Goal: Task Accomplishment & Management: Manage account settings

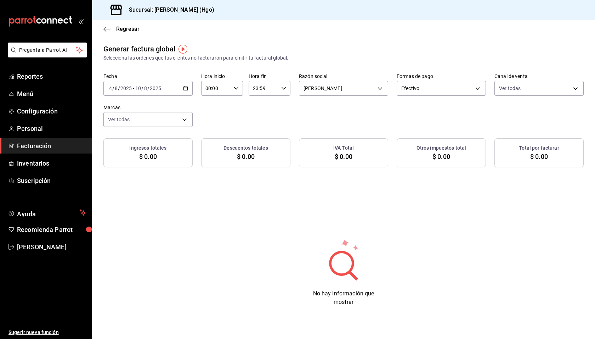
click at [38, 145] on span "Facturación" at bounding box center [51, 146] width 69 height 10
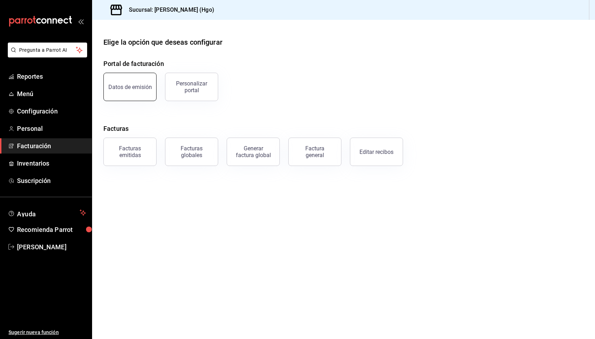
click at [124, 84] on div "Datos de emisión" at bounding box center [130, 87] width 44 height 7
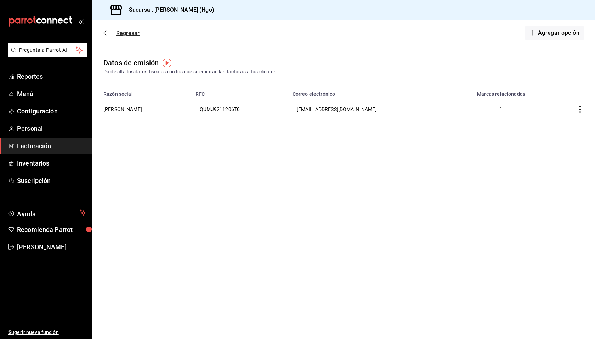
click at [125, 34] on span "Regresar" at bounding box center [127, 33] width 23 height 7
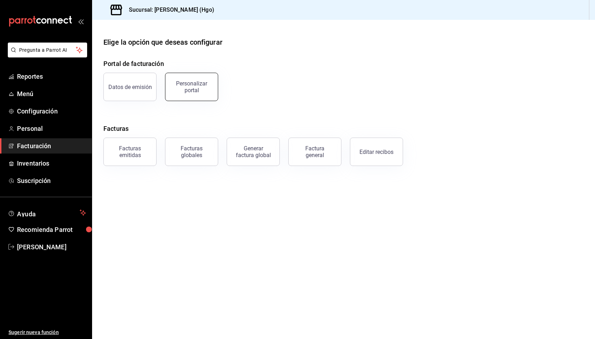
click at [187, 86] on div "Personalizar portal" at bounding box center [192, 86] width 44 height 13
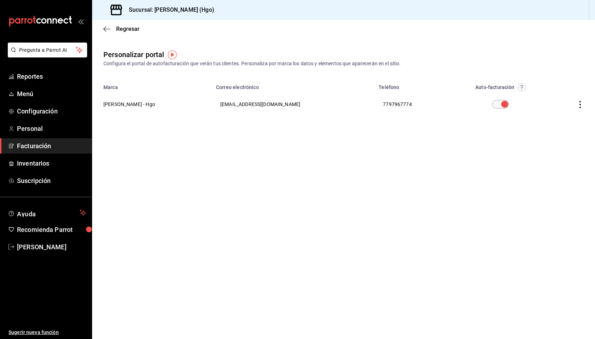
click at [505, 104] on input "checkbox" at bounding box center [505, 104] width 26 height 9
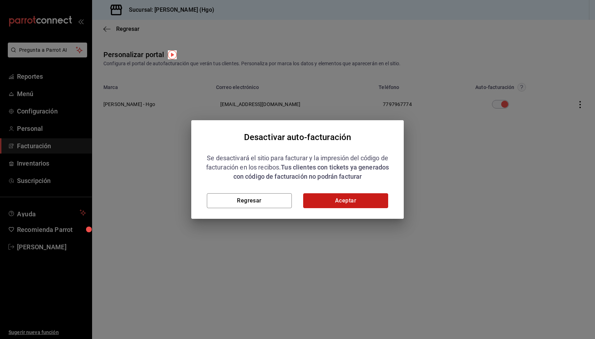
click at [348, 197] on button "Aceptar" at bounding box center [345, 200] width 85 height 15
checkbox input "false"
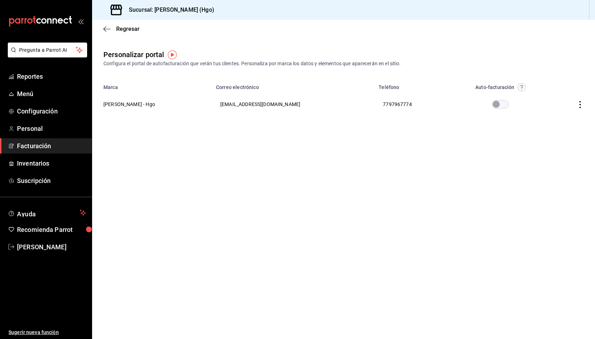
click at [335, 156] on main "Regresar Personalizar portal Configura el portal de autofacturación que verán t…" at bounding box center [343, 179] width 503 height 319
click at [51, 109] on span "Configuración" at bounding box center [51, 111] width 69 height 10
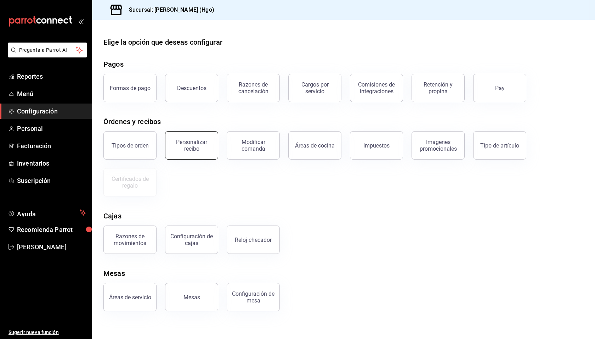
click at [201, 142] on div "Personalizar recibo" at bounding box center [192, 145] width 44 height 13
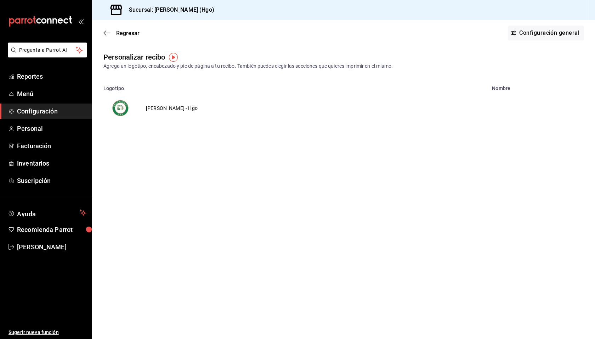
click at [172, 110] on td "[PERSON_NAME] - Hgo" at bounding box center [171, 108] width 69 height 34
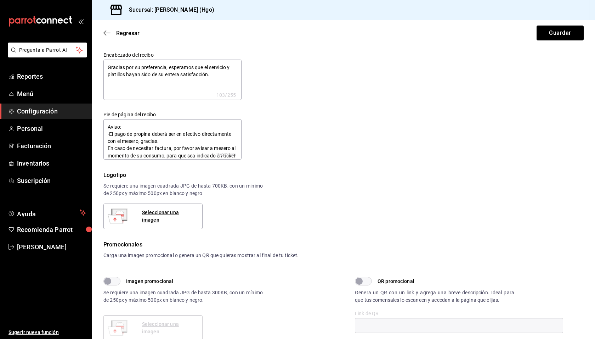
type textarea "x"
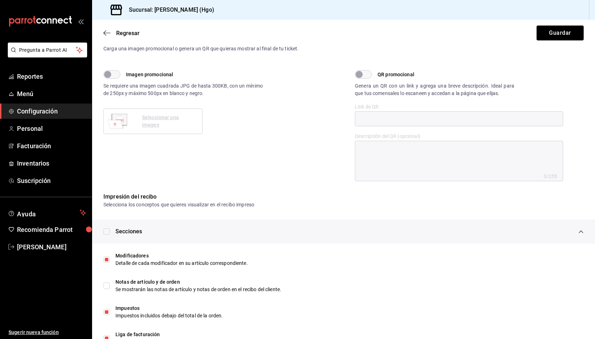
scroll to position [259, 0]
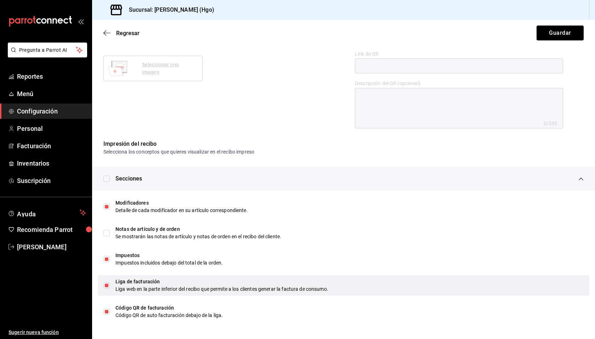
click at [106, 286] on input "checkbox" at bounding box center [106, 285] width 6 height 6
checkbox input "false"
type textarea "x"
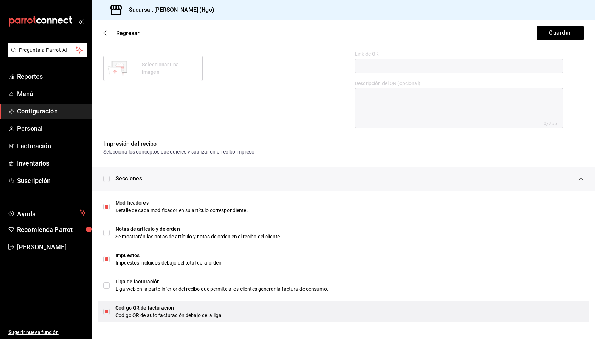
click at [106, 312] on input "checkbox" at bounding box center [106, 311] width 6 height 6
checkbox input "false"
type textarea "x"
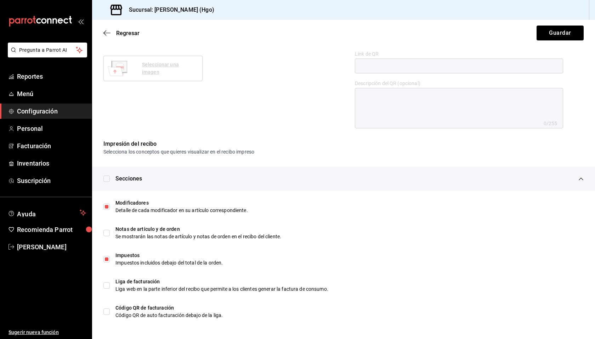
click at [250, 78] on div "Imagen promocional Se requiere una imagen cuadrada JPG de hasta 300KB, con un m…" at bounding box center [223, 72] width 240 height 111
click at [556, 36] on button "Guardar" at bounding box center [560, 33] width 47 height 15
type textarea "x"
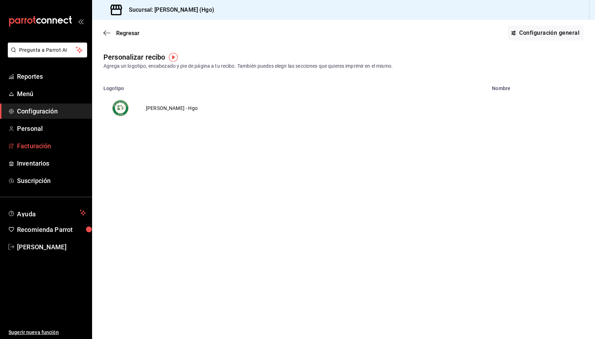
click at [44, 145] on span "Facturación" at bounding box center [51, 146] width 69 height 10
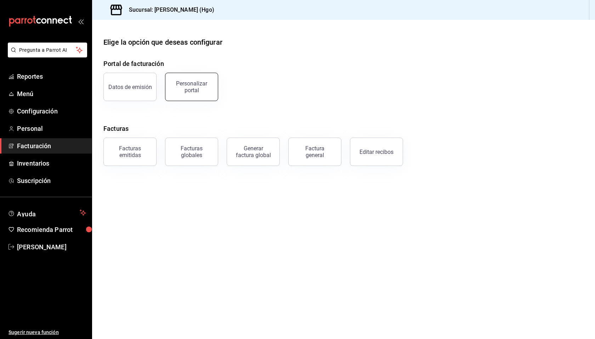
click at [193, 88] on div "Personalizar portal" at bounding box center [192, 86] width 44 height 13
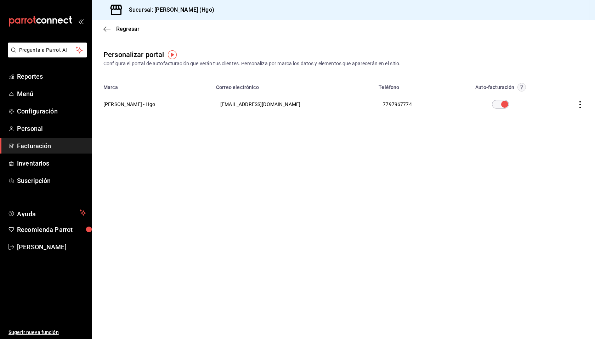
click at [521, 85] on icon "button" at bounding box center [522, 87] width 2 height 4
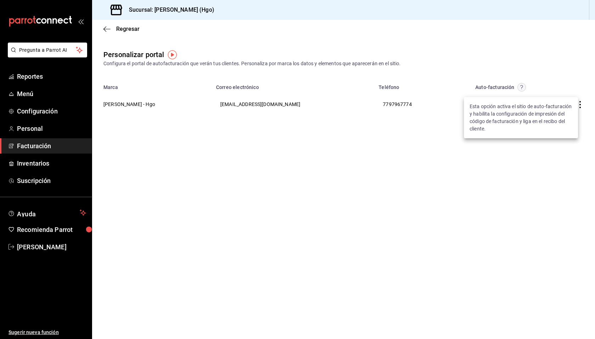
click at [507, 71] on div at bounding box center [297, 169] width 595 height 339
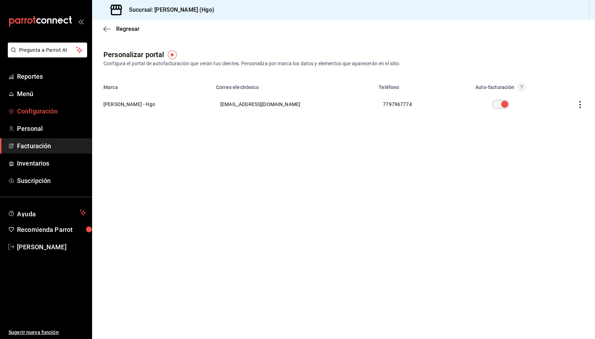
click at [55, 111] on span "Configuración" at bounding box center [51, 111] width 69 height 10
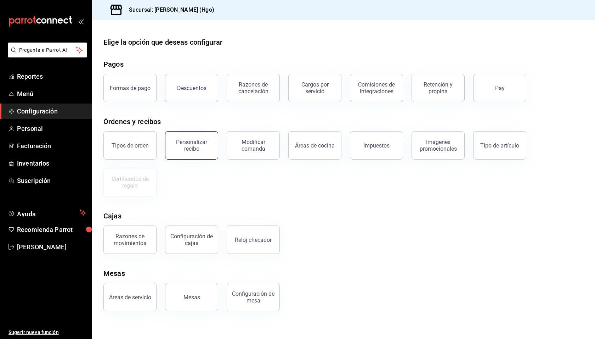
click at [181, 148] on div "Personalizar recibo" at bounding box center [192, 145] width 44 height 13
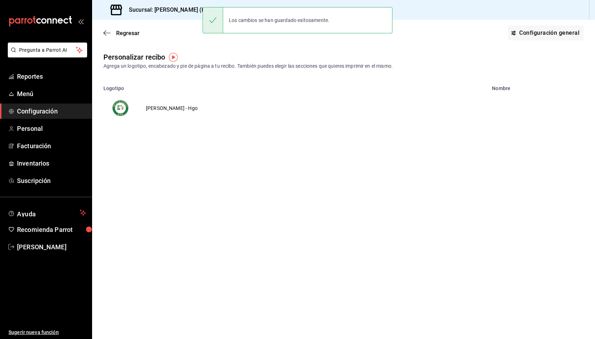
click at [174, 111] on td "[PERSON_NAME] - Hgo" at bounding box center [171, 108] width 69 height 34
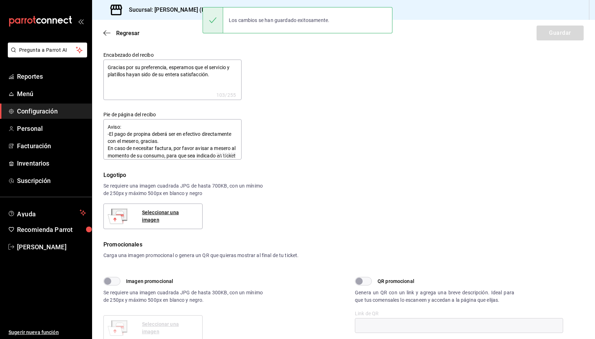
type textarea "x"
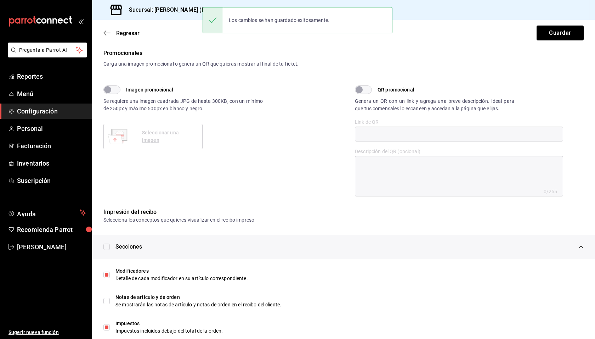
type textarea "x"
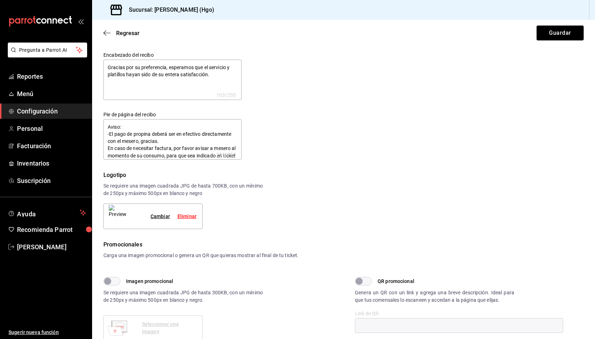
scroll to position [259, 0]
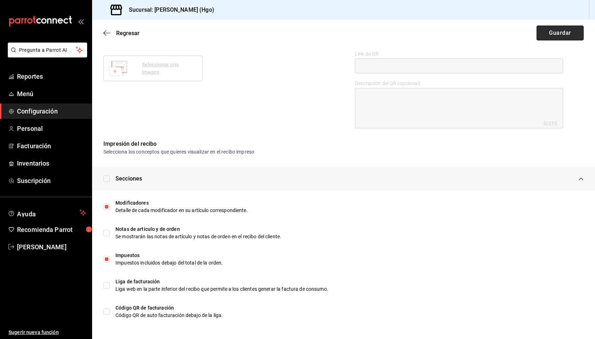
click at [550, 35] on button "Guardar" at bounding box center [560, 33] width 47 height 15
type textarea "x"
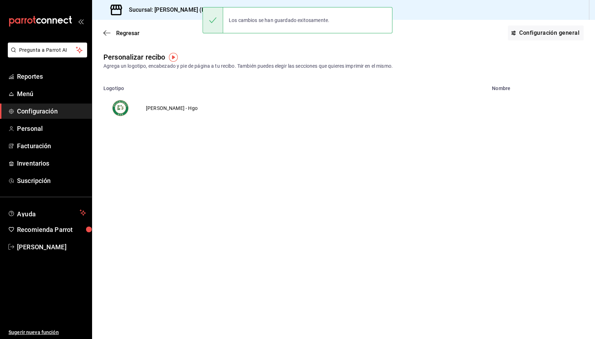
click at [247, 183] on main "Regresar Configuración general Personalizar recibo Agrega un logotipo, encabeza…" at bounding box center [343, 179] width 503 height 319
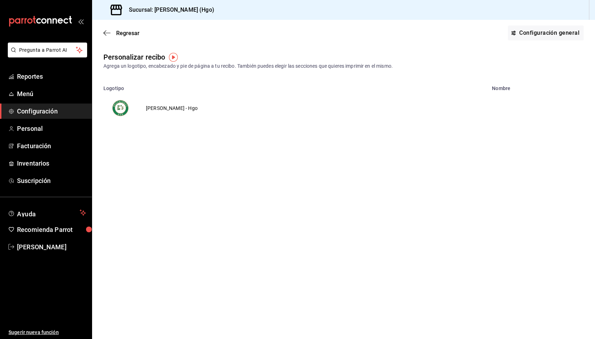
click at [163, 39] on div "Regresar Configuración general" at bounding box center [343, 33] width 503 height 26
click at [123, 33] on span "Regresar" at bounding box center [127, 33] width 23 height 7
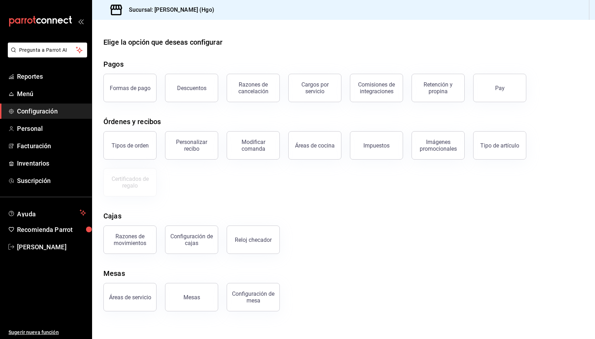
click at [300, 45] on div "Elige la opción que deseas configurar" at bounding box center [343, 42] width 481 height 11
